Goal: Use online tool/utility: Use online tool/utility

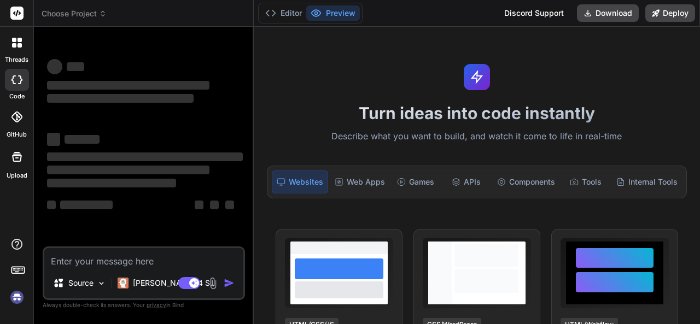
type textarea "x"
type textarea "alert('workingsss') let qty = document.getElementsByClassName("qty"); alert(qty…"
type textarea "x"
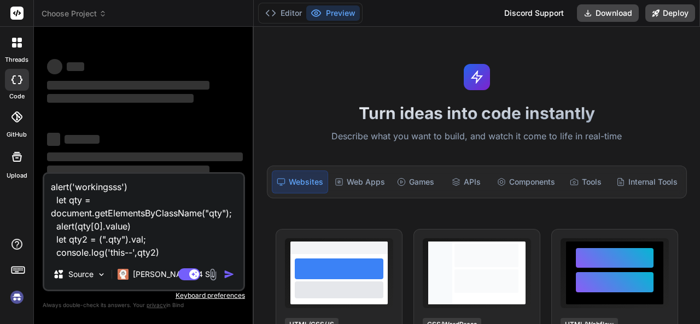
type textarea "alert('workingsss') let qty = document.getElementsByClassName("qty"); alert(qty…"
type textarea "x"
type textarea "alert('workingsss') let qty = document.getElementsByClassName("qty"); alert(qty…"
type textarea "x"
type textarea "alert('workingsss') let qty = document.getElementsByClassName("qty"); alert(qty…"
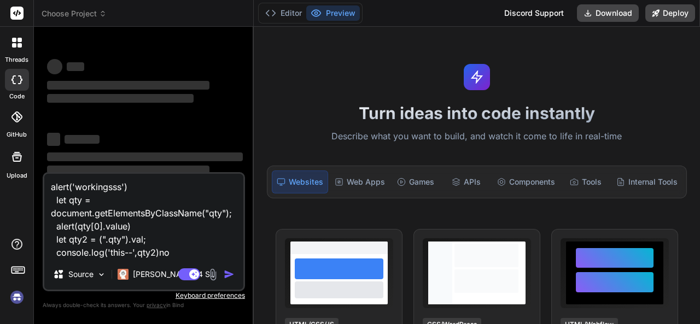
type textarea "x"
type textarea "alert('workingsss') let qty = document.getElementsByClassName("qty"); alert(qty…"
type textarea "x"
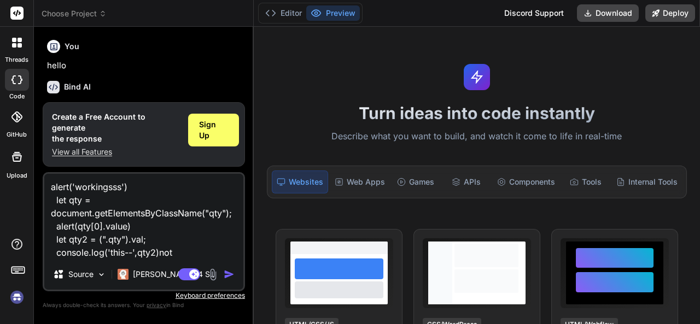
scroll to position [36, 0]
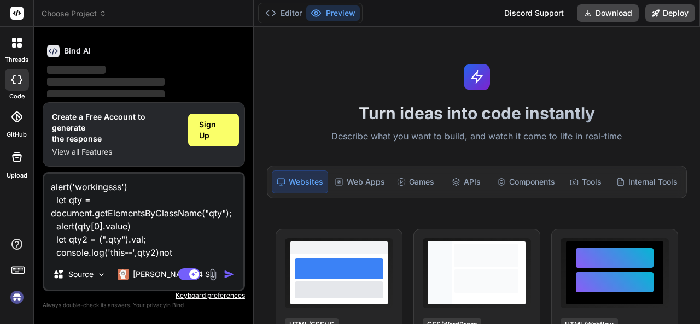
type textarea "alert('workingsss') let qty = document.getElementsByClassName("qty"); alert(qty…"
type textarea "x"
type textarea "alert('workingsss') let qty = document.getElementsByClassName("qty"); alert(qty…"
type textarea "x"
type textarea "alert('workingsss') let qty = document.getElementsByClassName("qty"); alert(qty…"
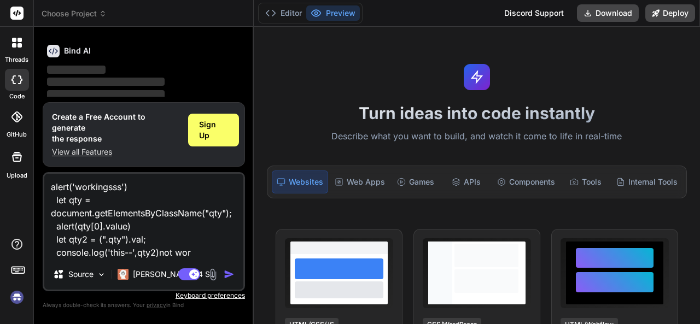
type textarea "x"
type textarea "alert('workingsss') let qty = document.getElementsByClassName("qty"); alert(qty…"
type textarea "x"
type textarea "alert('workingsss') let qty = document.getElementsByClassName("qty"); alert(qty…"
type textarea "x"
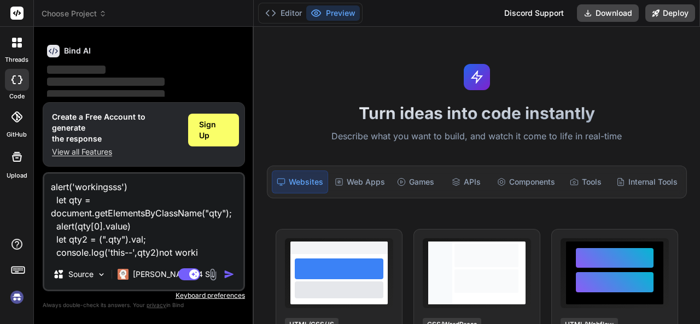
type textarea "alert('workingsss') let qty = document.getElementsByClassName("qty"); alert(qty…"
type textarea "x"
type textarea "alert('workingsss') let qty = document.getElementsByClassName("qty"); alert(qty…"
type textarea "x"
